Goal: Navigation & Orientation: Find specific page/section

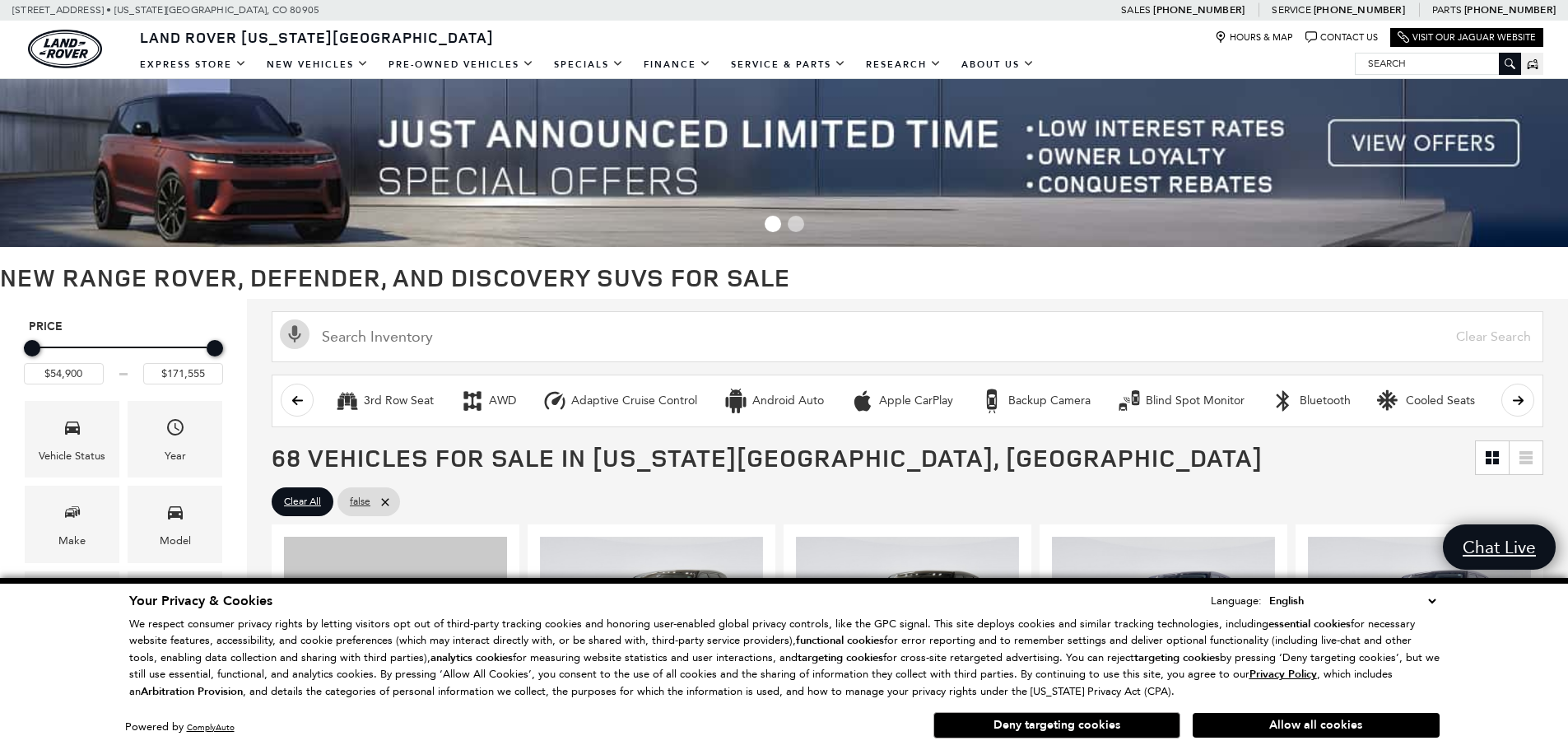
drag, startPoint x: 1245, startPoint y: 730, endPoint x: 1244, endPoint y: 711, distance: 19.0
click at [1245, 730] on button "Allow all cookies" at bounding box center [1316, 725] width 247 height 25
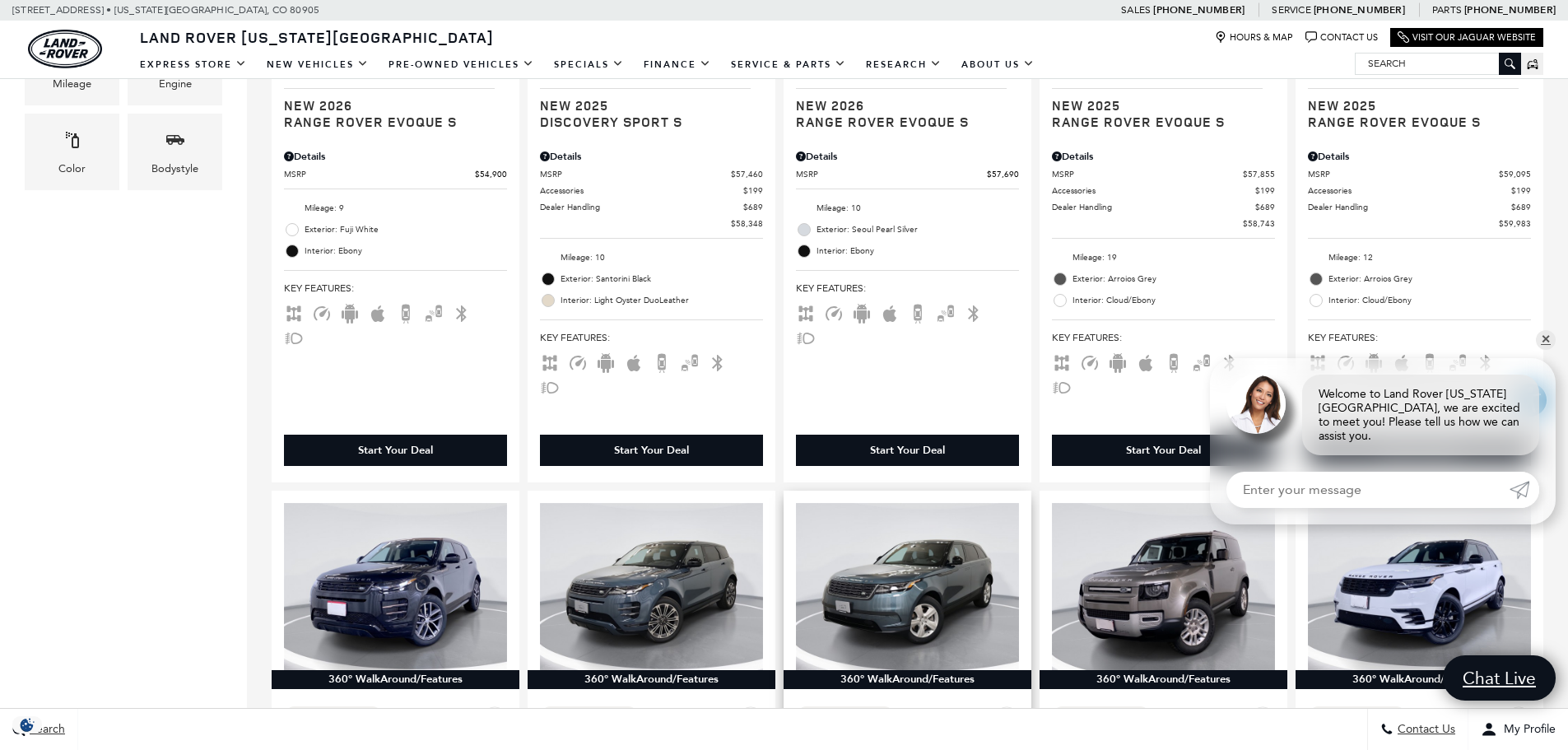
scroll to position [741, 0]
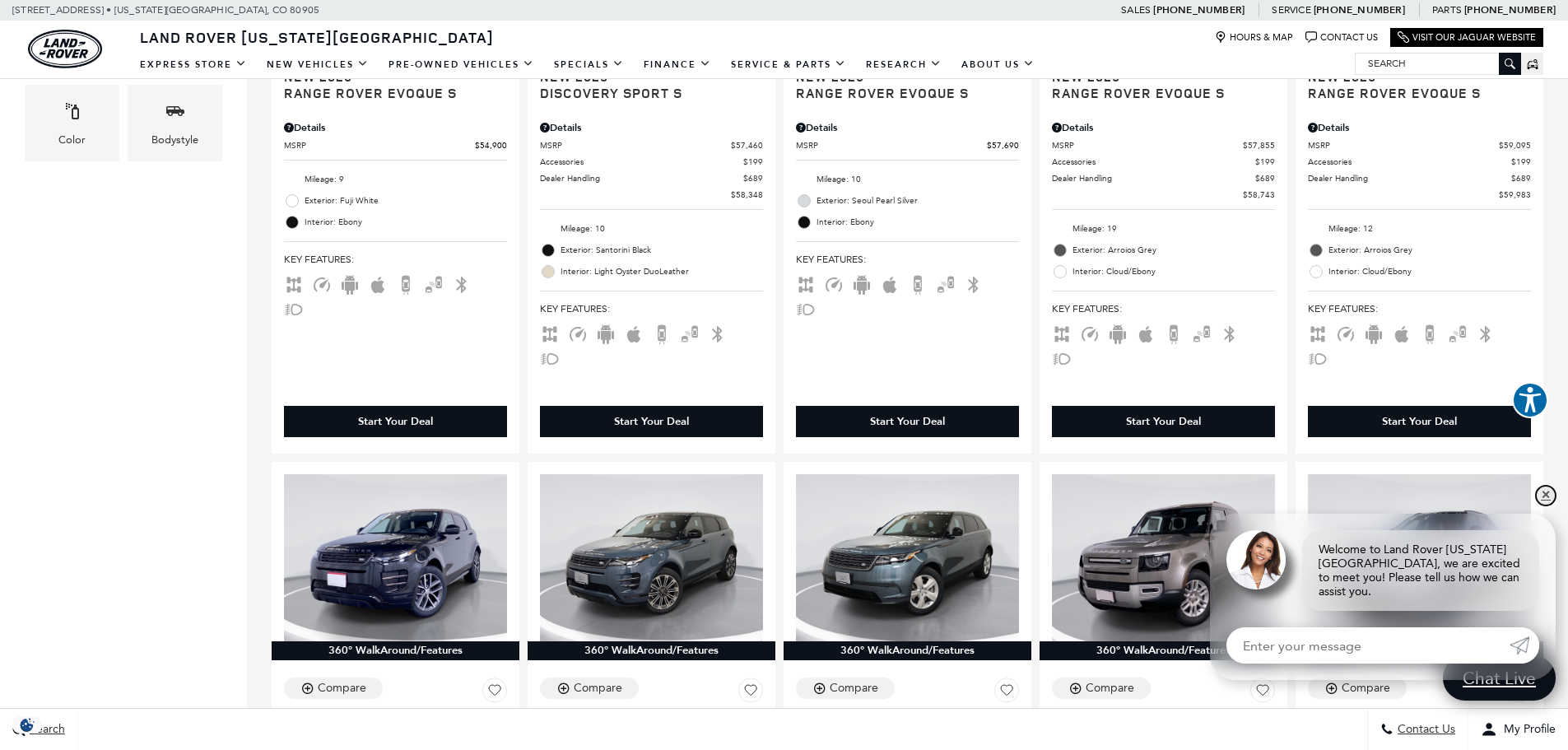
click at [1547, 506] on link "✕" at bounding box center [1545, 495] width 20 height 20
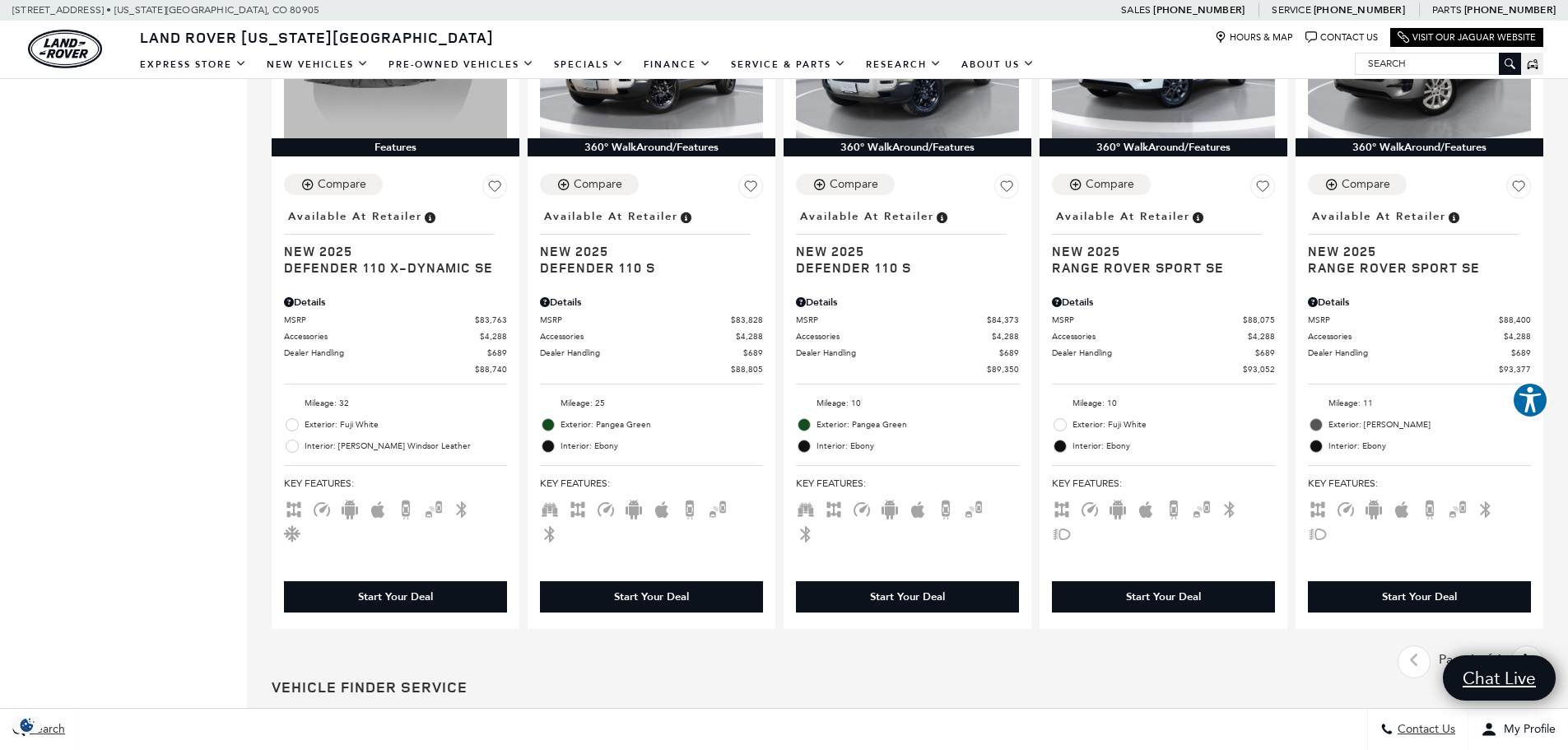
scroll to position [2717, 0]
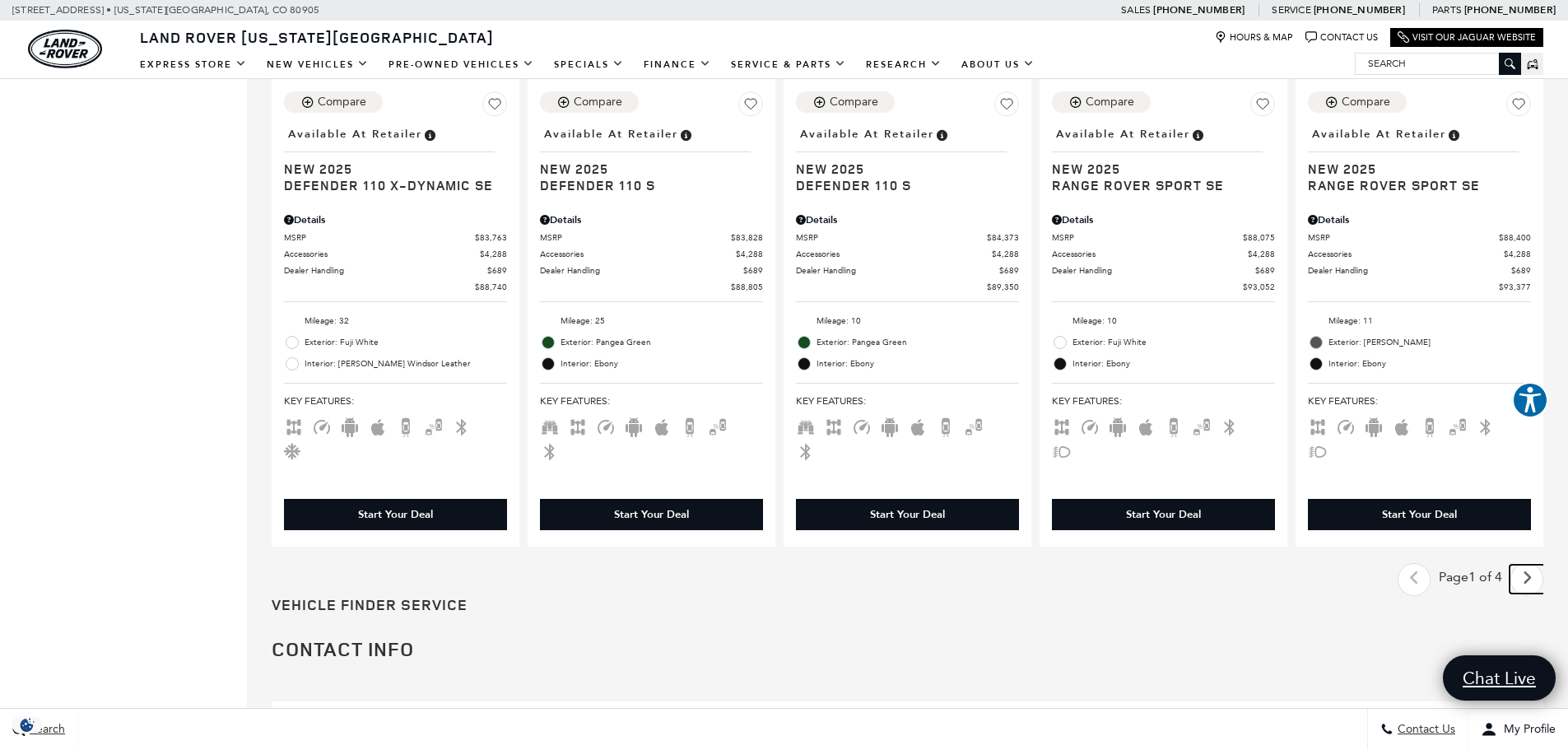
click at [1533, 565] on icon "next page" at bounding box center [1526, 579] width 11 height 27
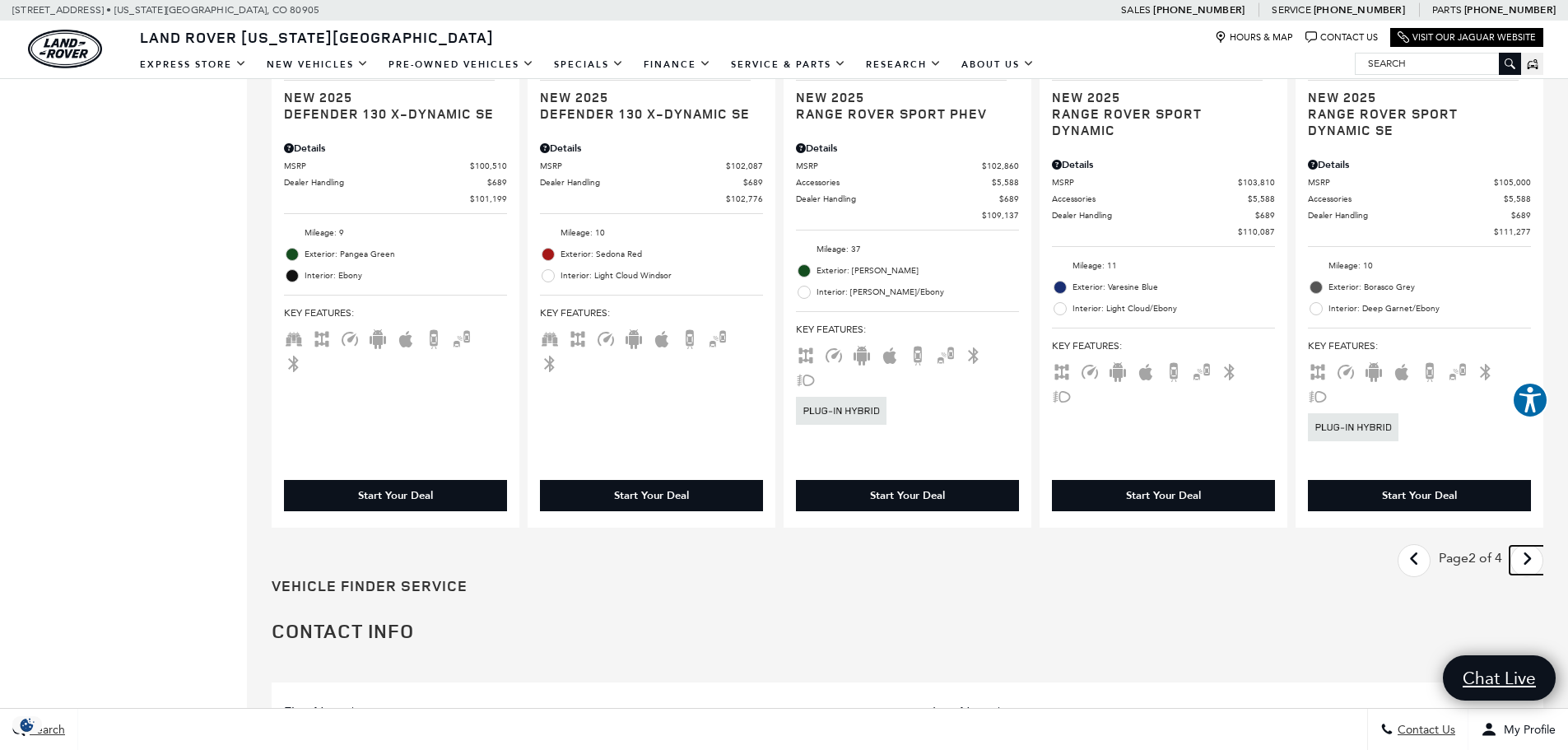
scroll to position [2717, 0]
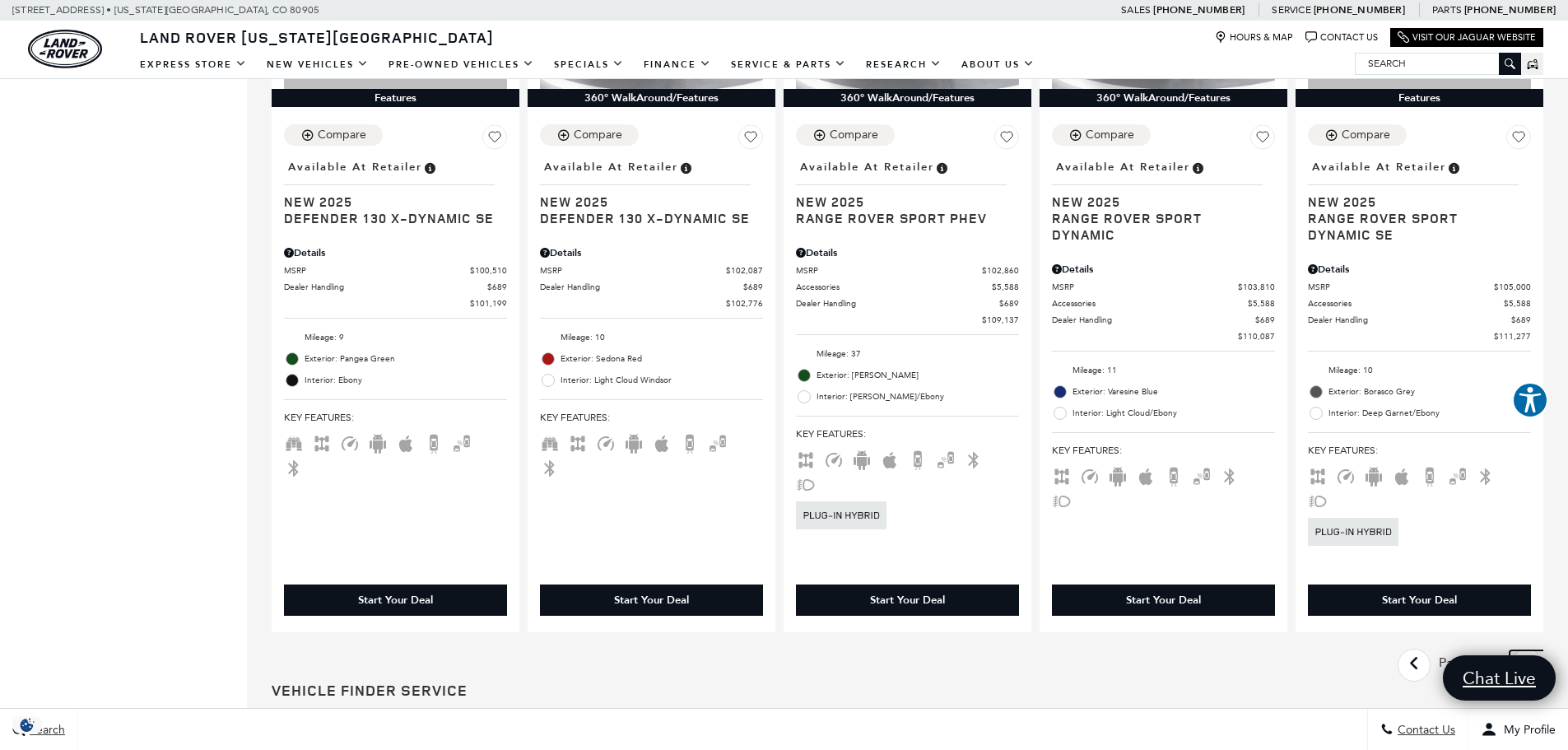
click at [1533, 650] on icon "next page" at bounding box center [1526, 664] width 11 height 27
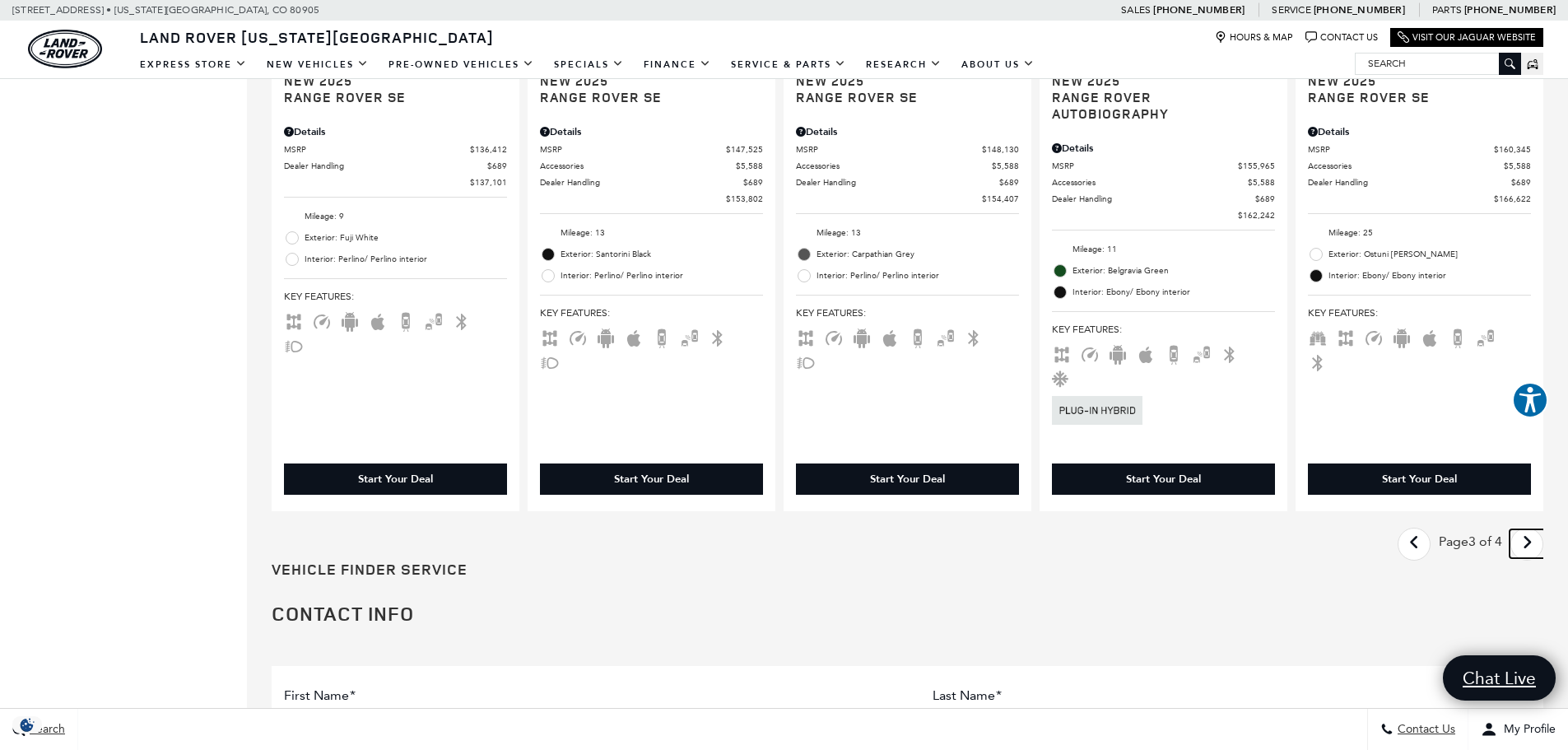
scroll to position [2882, 0]
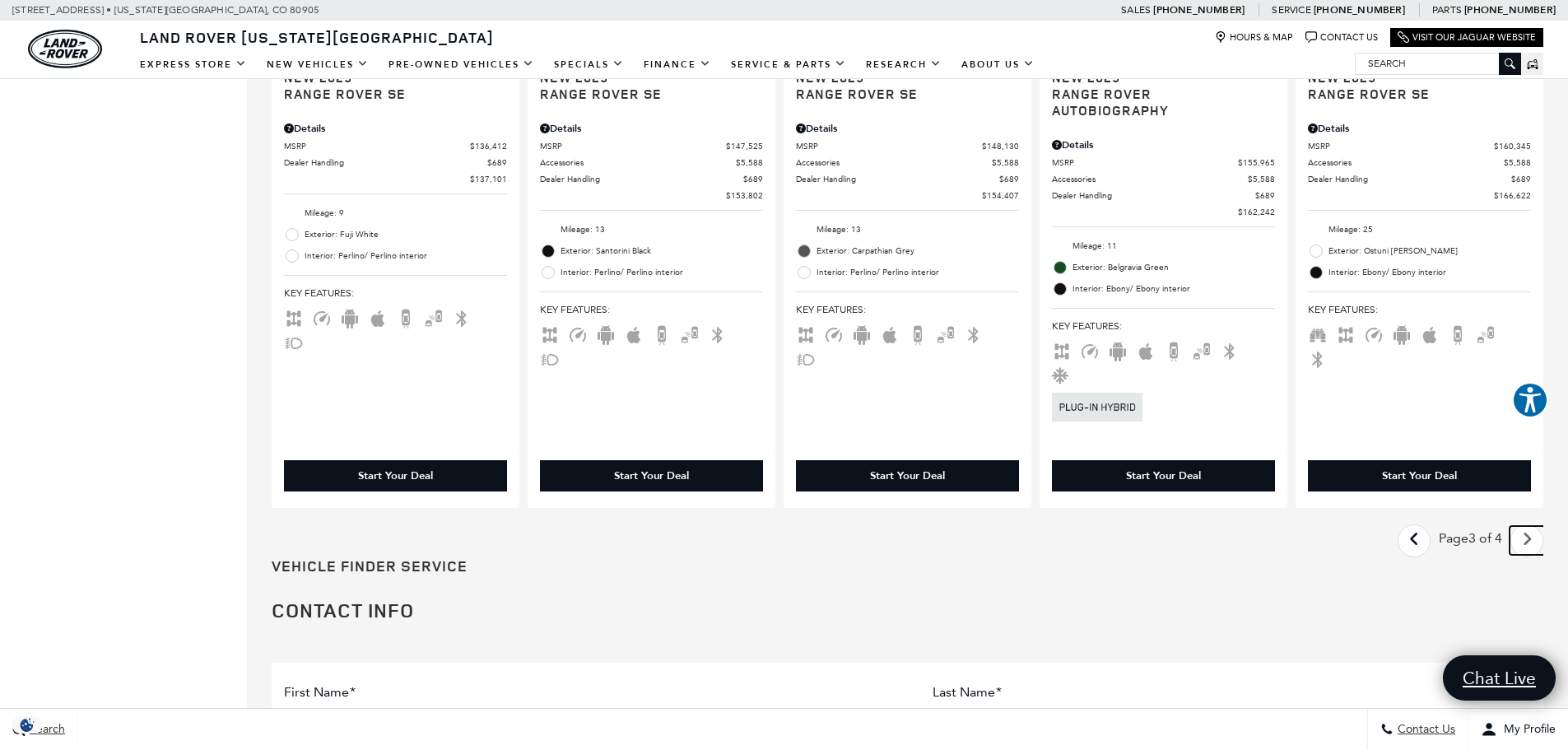
click at [1533, 526] on icon "next page" at bounding box center [1526, 539] width 11 height 27
